Goal: Navigation & Orientation: Find specific page/section

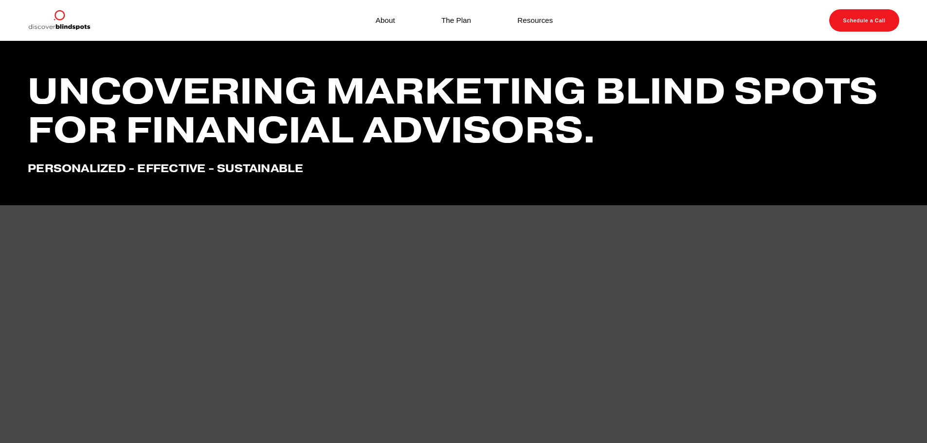
click at [528, 18] on link "Resources" at bounding box center [535, 20] width 36 height 13
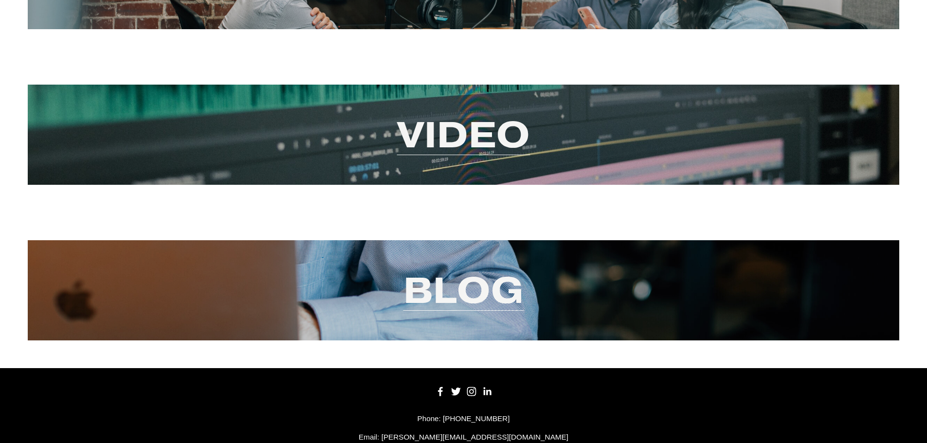
scroll to position [161, 0]
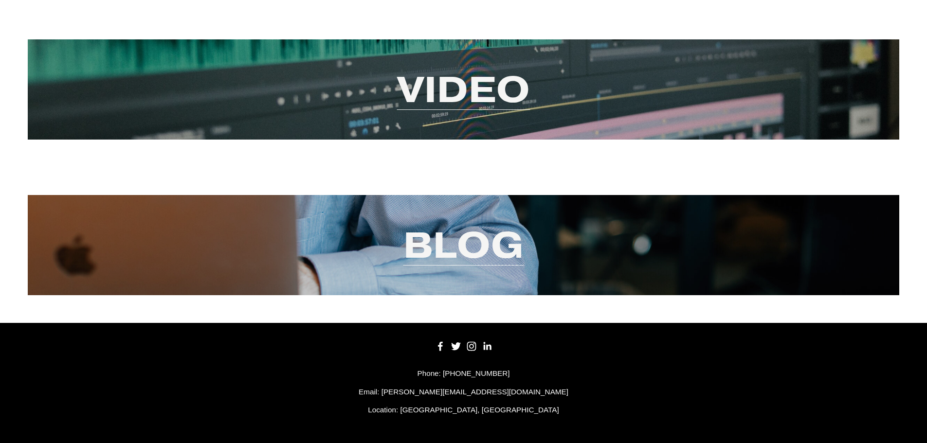
click at [495, 228] on link "Blog" at bounding box center [463, 244] width 121 height 47
